Goal: Task Accomplishment & Management: Use online tool/utility

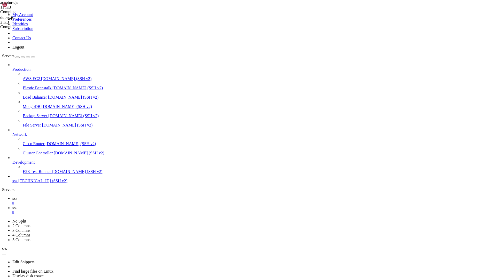
scroll to position [97, 0]
click at [17, 196] on span "sss" at bounding box center [14, 198] width 5 height 4
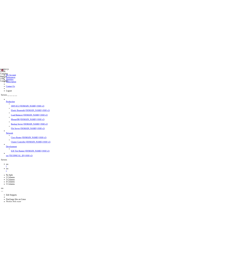
scroll to position [255, 0]
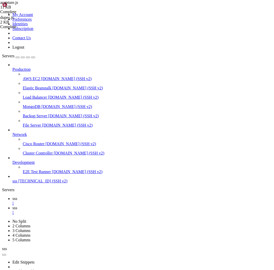
scroll to position [558, 0]
click at [52, 183] on div "Production AWS EC2 [DOMAIN_NAME] (SSH v2) Elastic Beanstalk [DOMAIN_NAME] (SSH …" at bounding box center [137, 122] width 270 height 121
click at [28, 183] on span "[TECHNICAL_ID] (SSH v2)" at bounding box center [42, 181] width 49 height 4
click at [17, 206] on span "sss" at bounding box center [14, 208] width 5 height 4
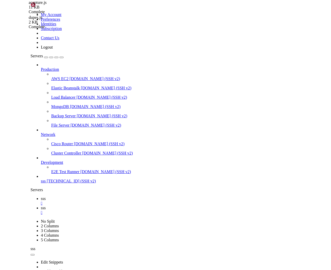
scroll to position [0, 0]
